Goal: Information Seeking & Learning: Learn about a topic

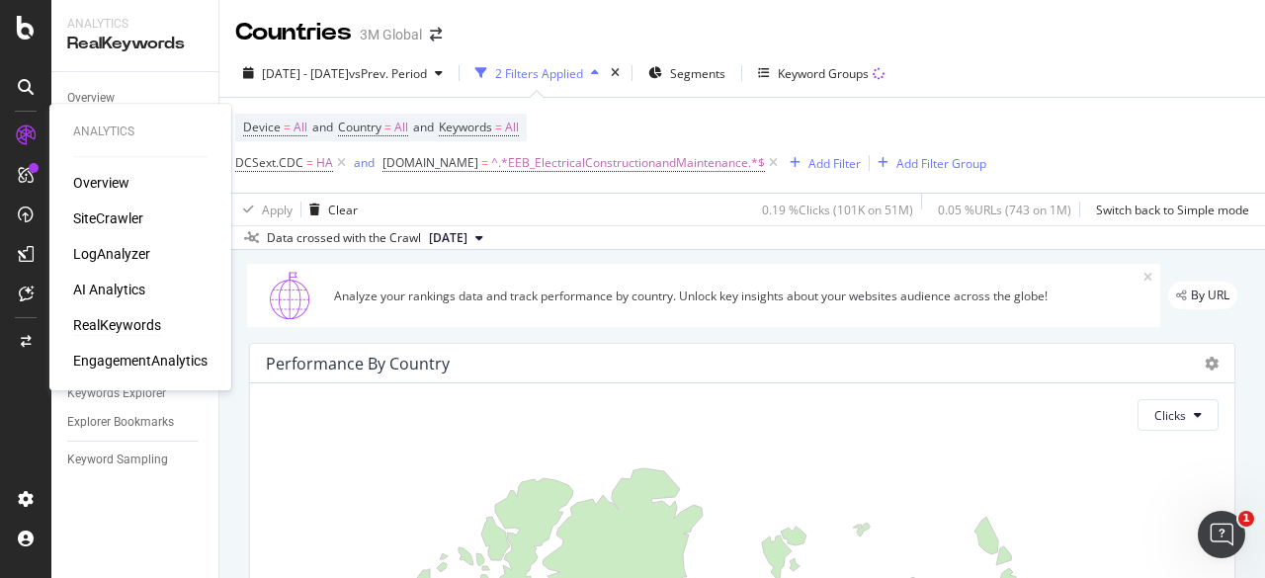
click at [132, 218] on div "SiteCrawler" at bounding box center [108, 219] width 70 height 20
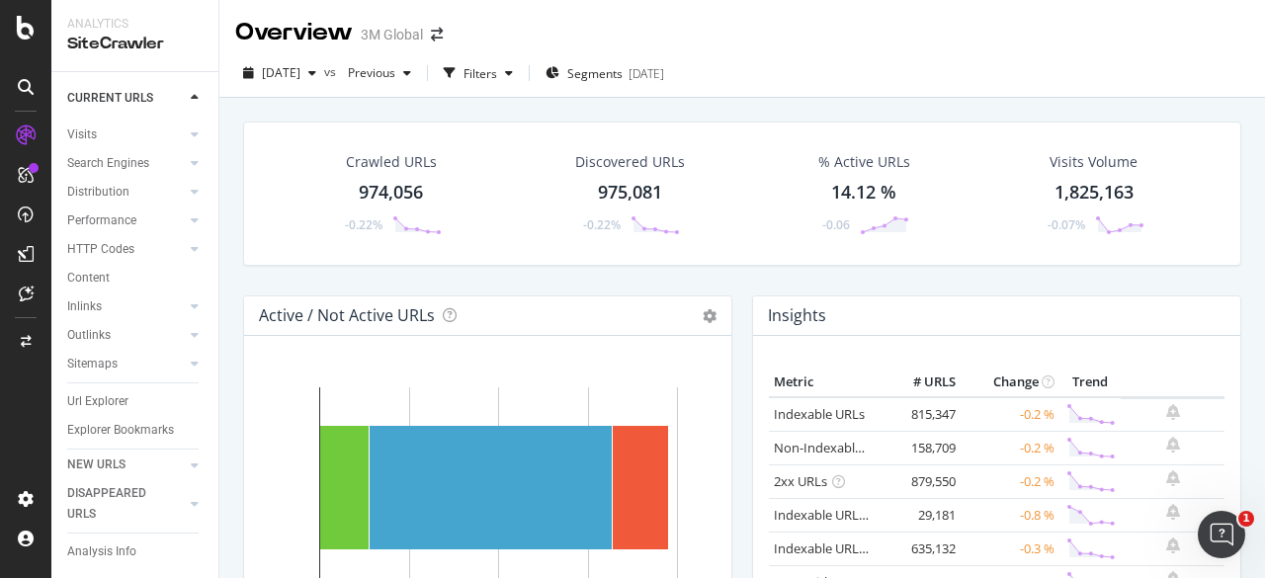
scroll to position [105, 0]
click at [120, 384] on div "Url Explorer" at bounding box center [97, 394] width 61 height 21
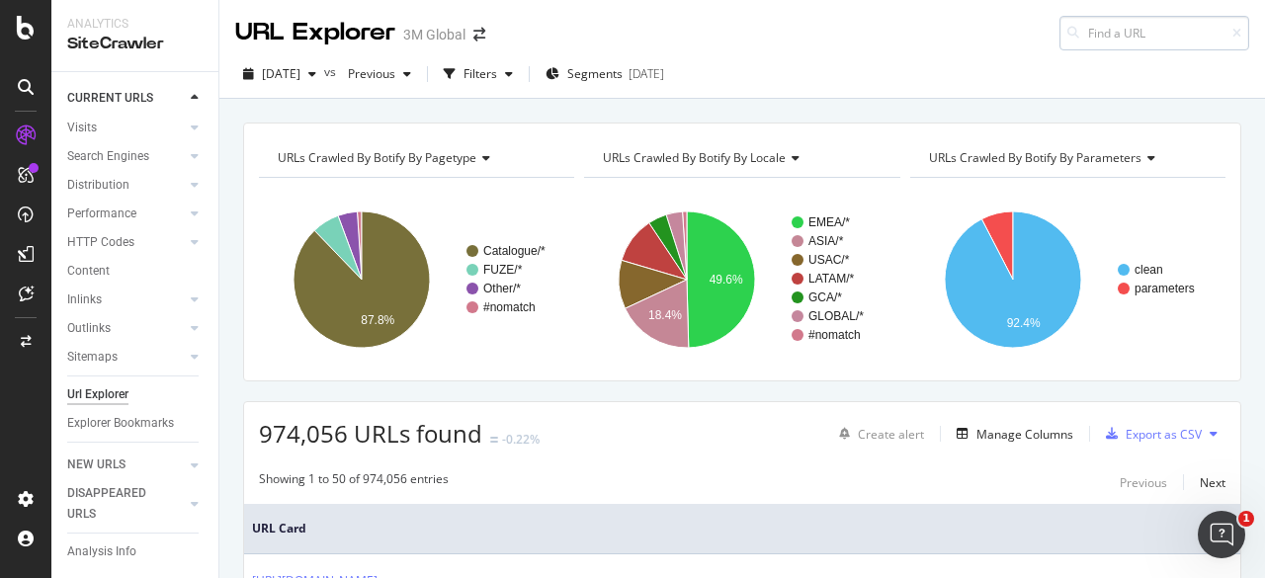
click at [1091, 31] on input at bounding box center [1154, 33] width 190 height 35
type input "[URL][DOMAIN_NAME]"
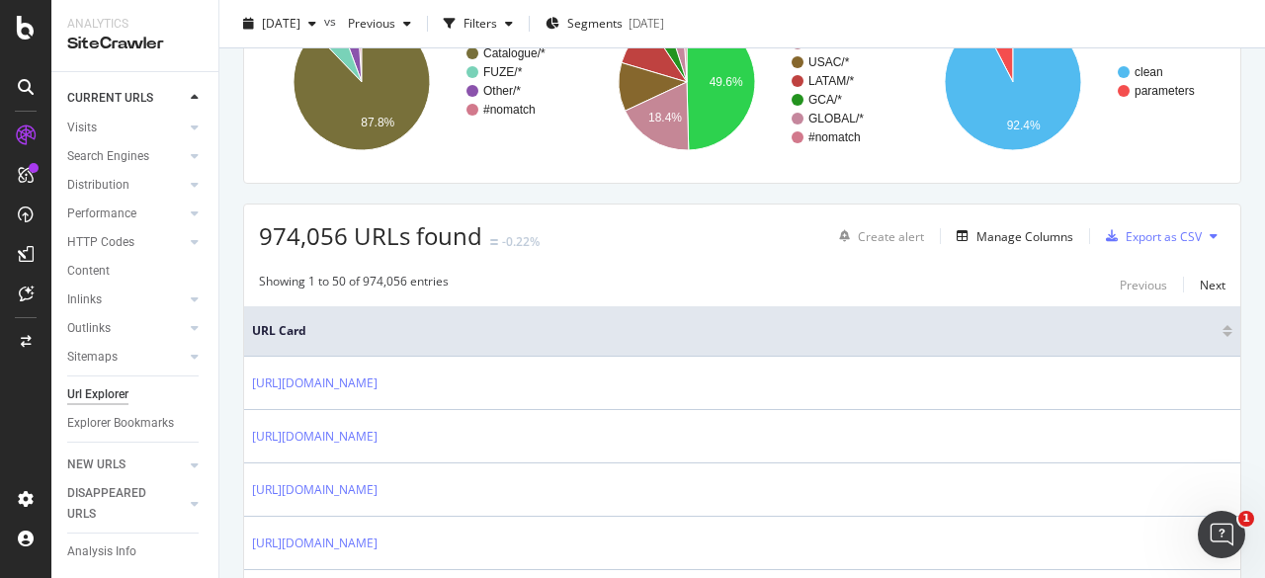
scroll to position [0, 0]
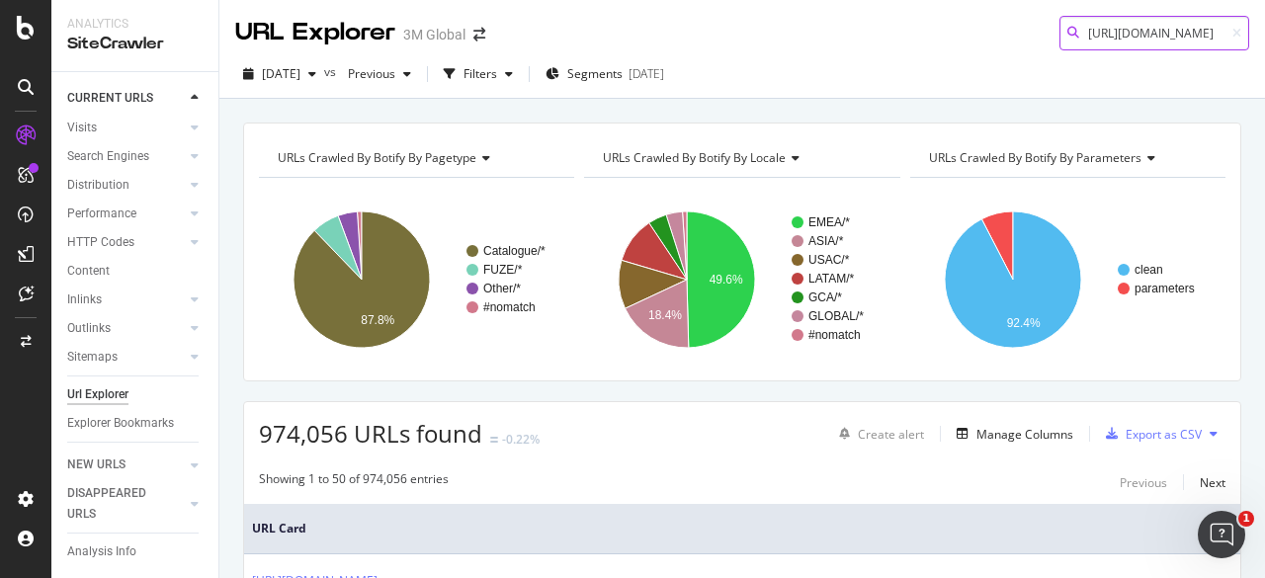
click at [1150, 37] on input "[URL][DOMAIN_NAME]" at bounding box center [1154, 33] width 190 height 35
drag, startPoint x: 1134, startPoint y: 36, endPoint x: 1260, endPoint y: 39, distance: 126.5
click at [1260, 39] on div "URL Explorer 3M Global [URL][DOMAIN_NAME] [DATE] vs Previous Filters Segments […" at bounding box center [742, 289] width 1046 height 578
click at [1176, 31] on input "[URL][DOMAIN_NAME]" at bounding box center [1154, 33] width 190 height 35
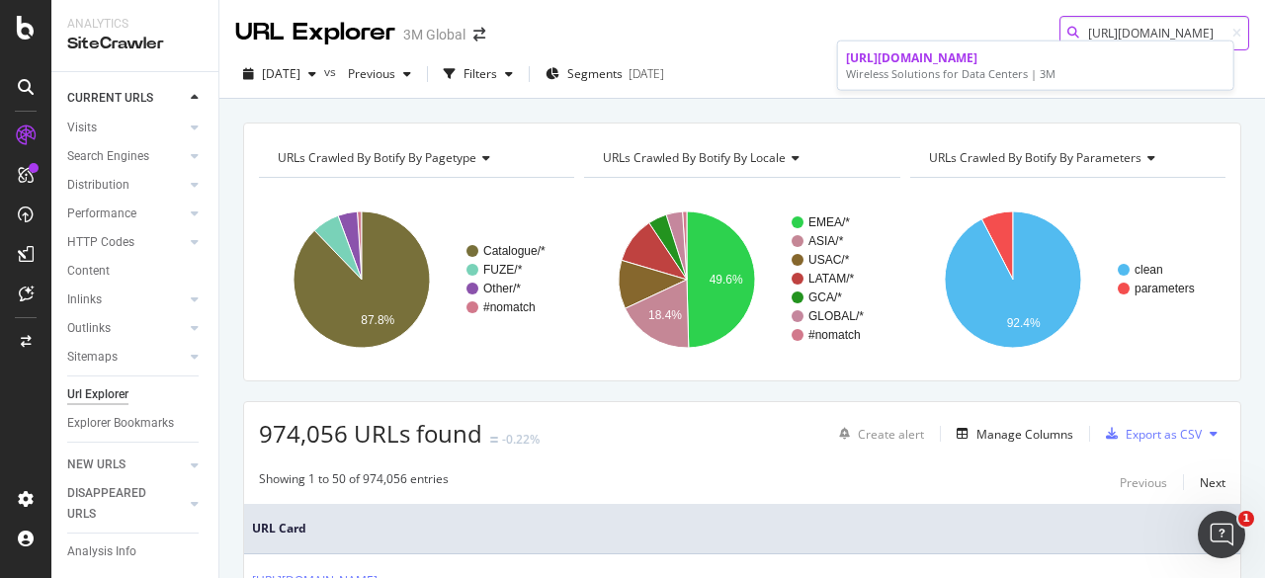
scroll to position [0, 0]
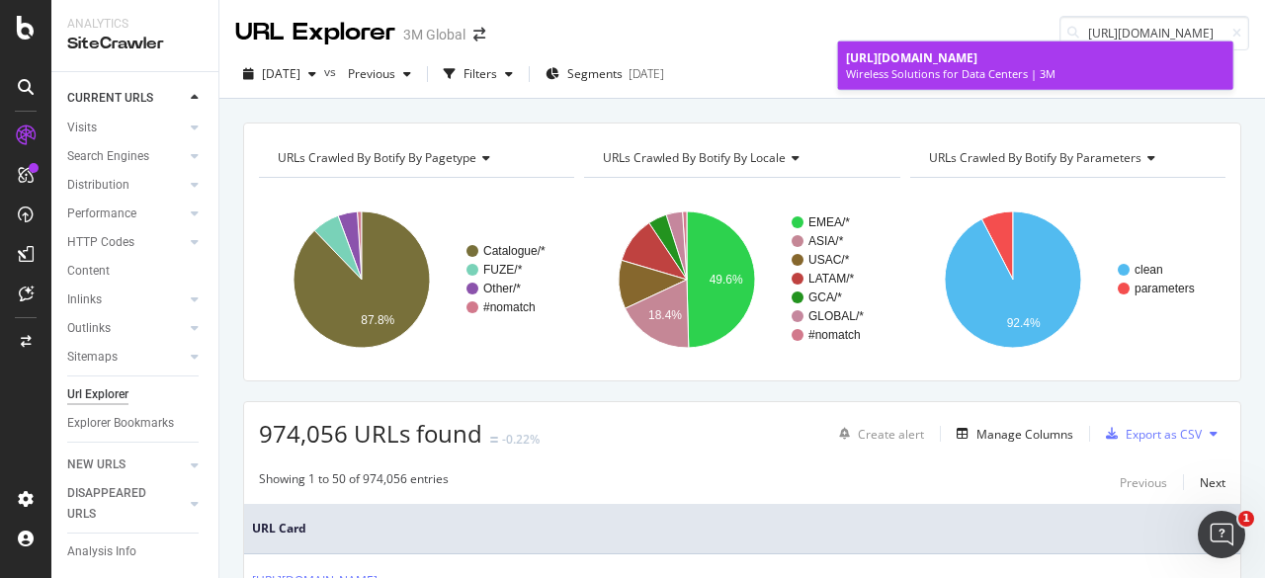
click at [977, 58] on span "[URL][DOMAIN_NAME]" at bounding box center [911, 57] width 131 height 17
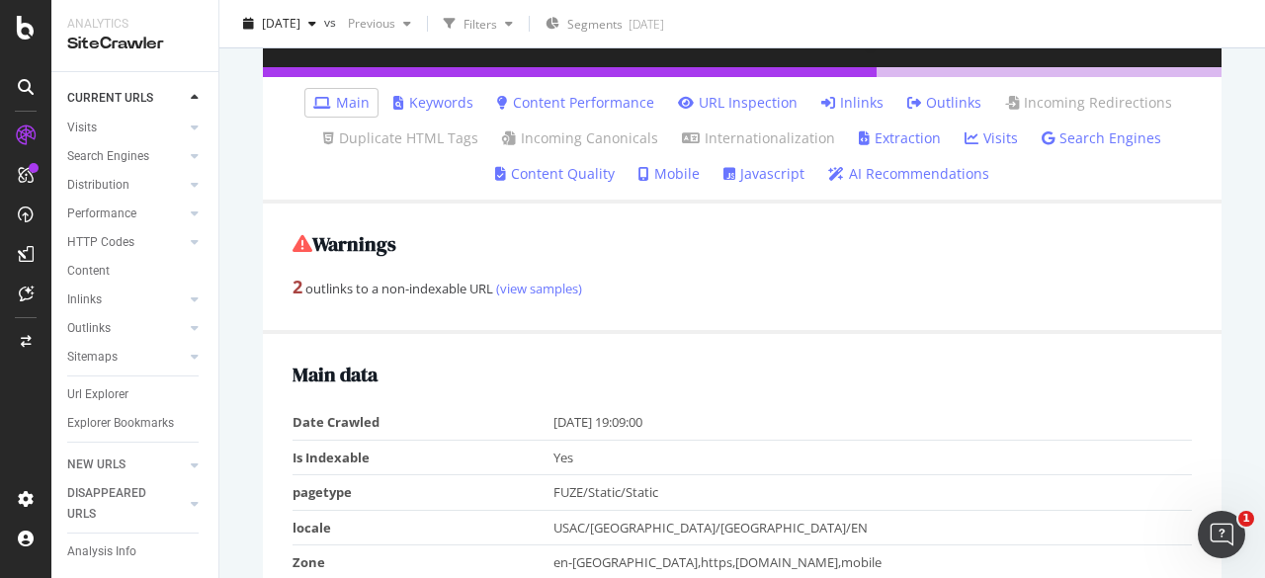
scroll to position [211, 0]
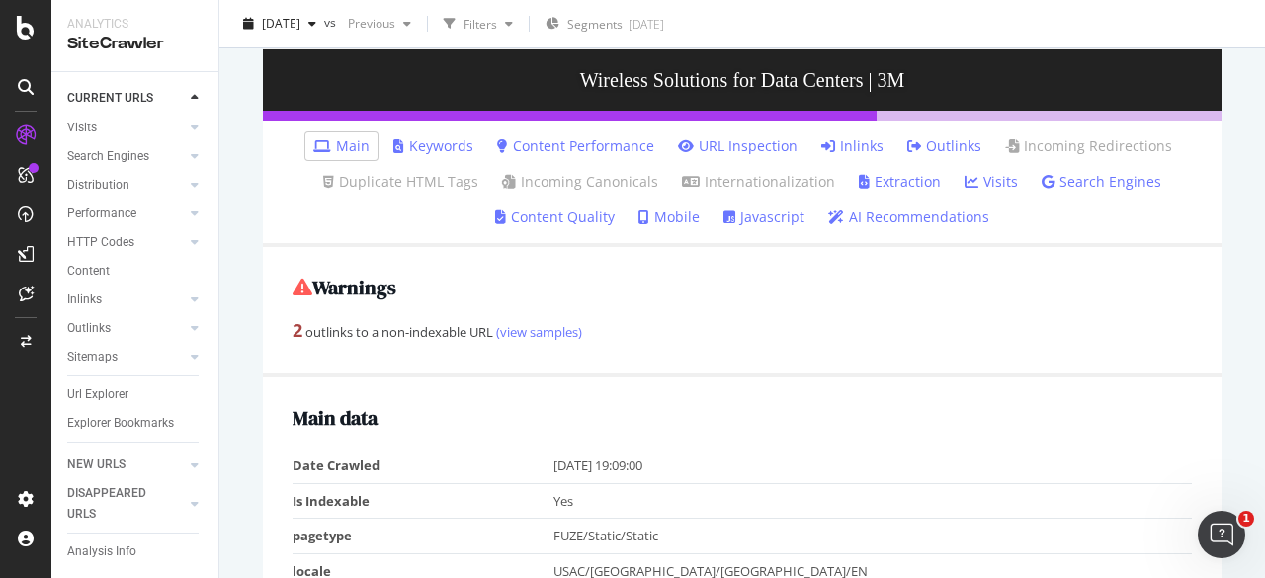
click at [408, 149] on link "Keywords" at bounding box center [433, 146] width 80 height 20
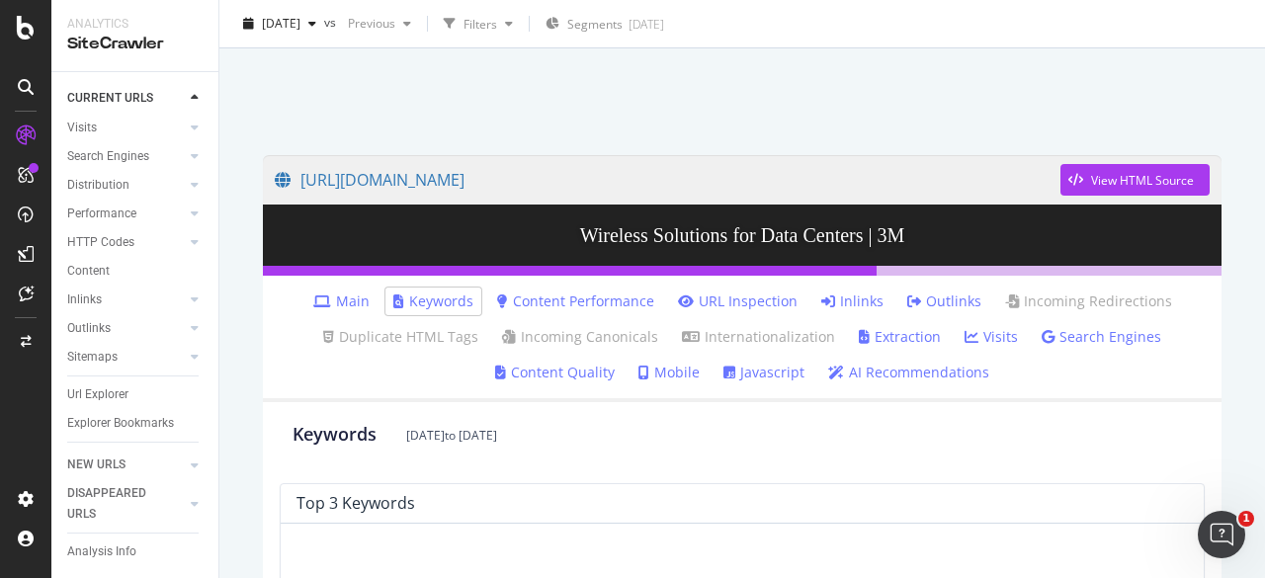
scroll to position [42, 0]
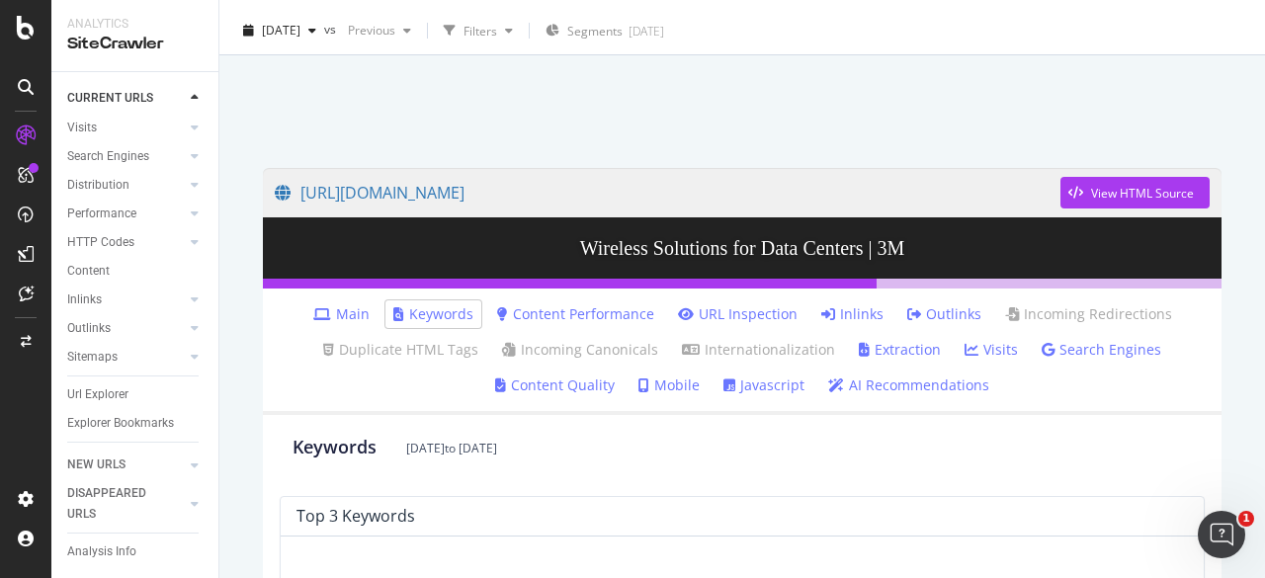
click at [1089, 354] on link "Search Engines" at bounding box center [1102, 350] width 120 height 20
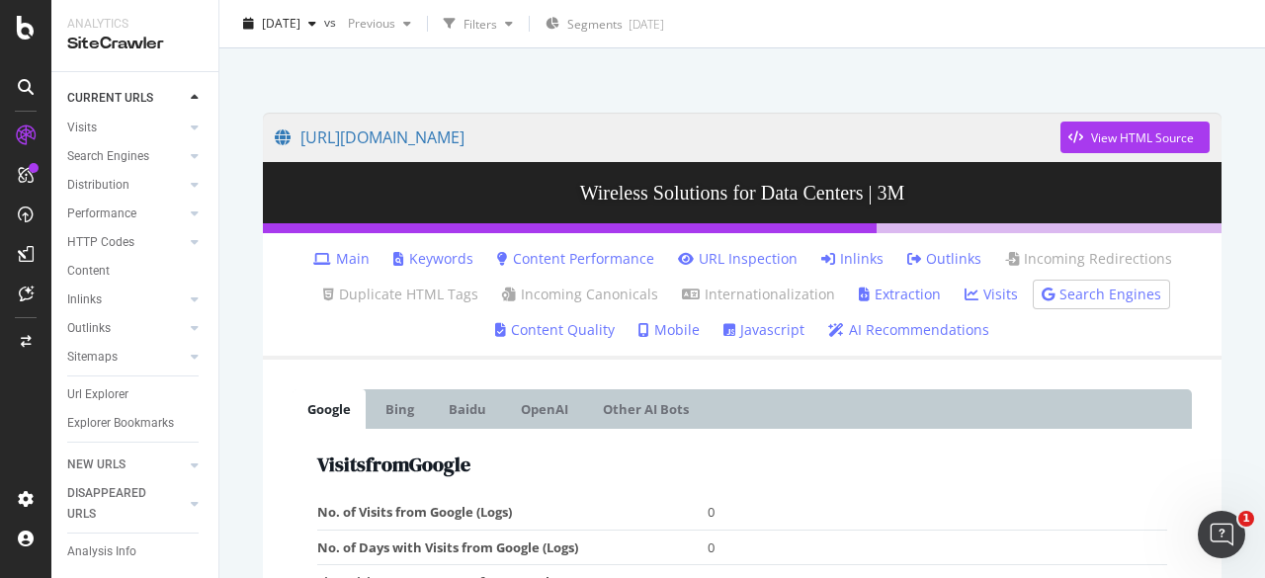
scroll to position [89, 0]
